Goal: Navigation & Orientation: Go to known website

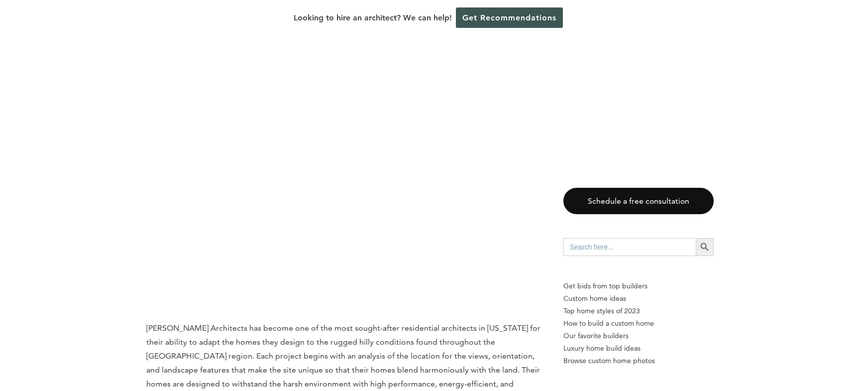
scroll to position [2747, 0]
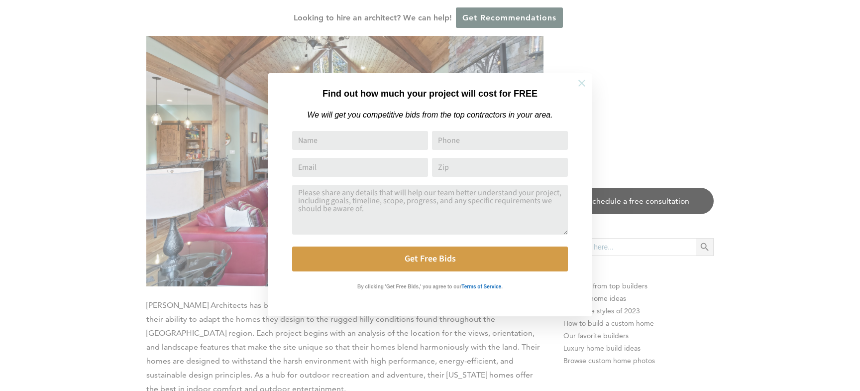
click at [583, 83] on icon at bounding box center [581, 83] width 11 height 11
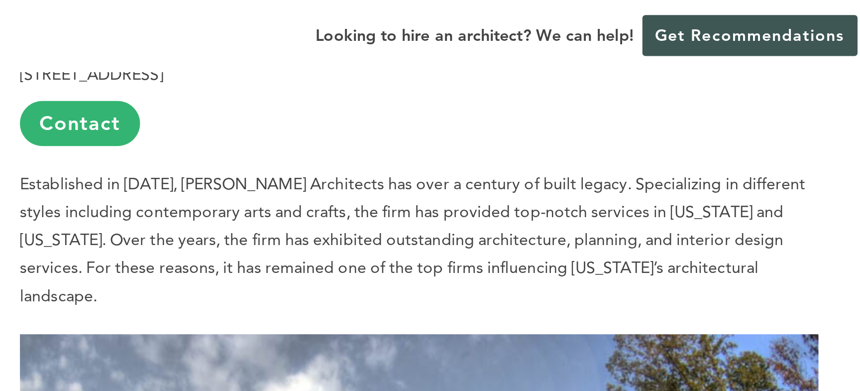
scroll to position [554, 0]
